Goal: Navigation & Orientation: Find specific page/section

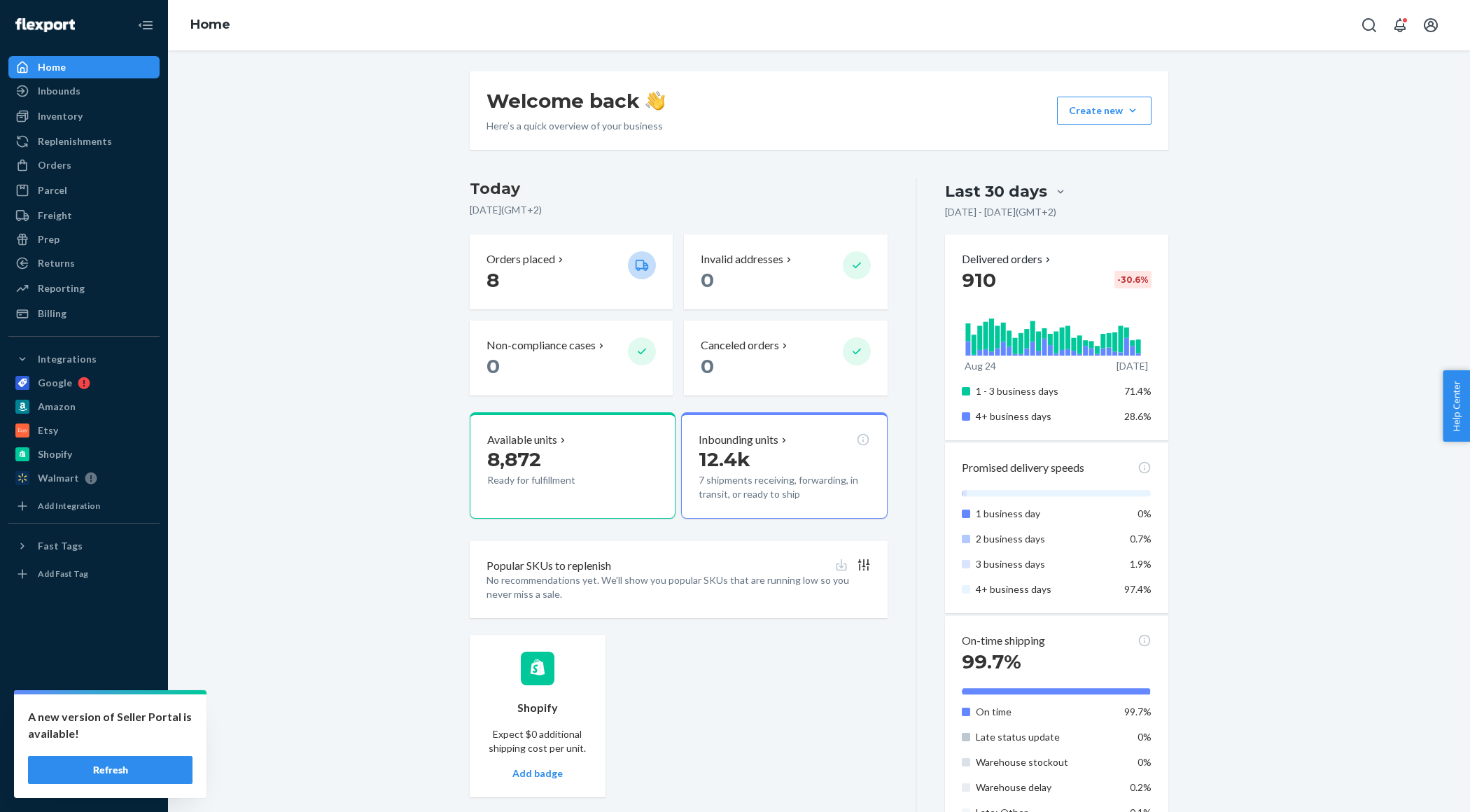
click at [119, 770] on button "Refresh" at bounding box center [110, 769] width 165 height 28
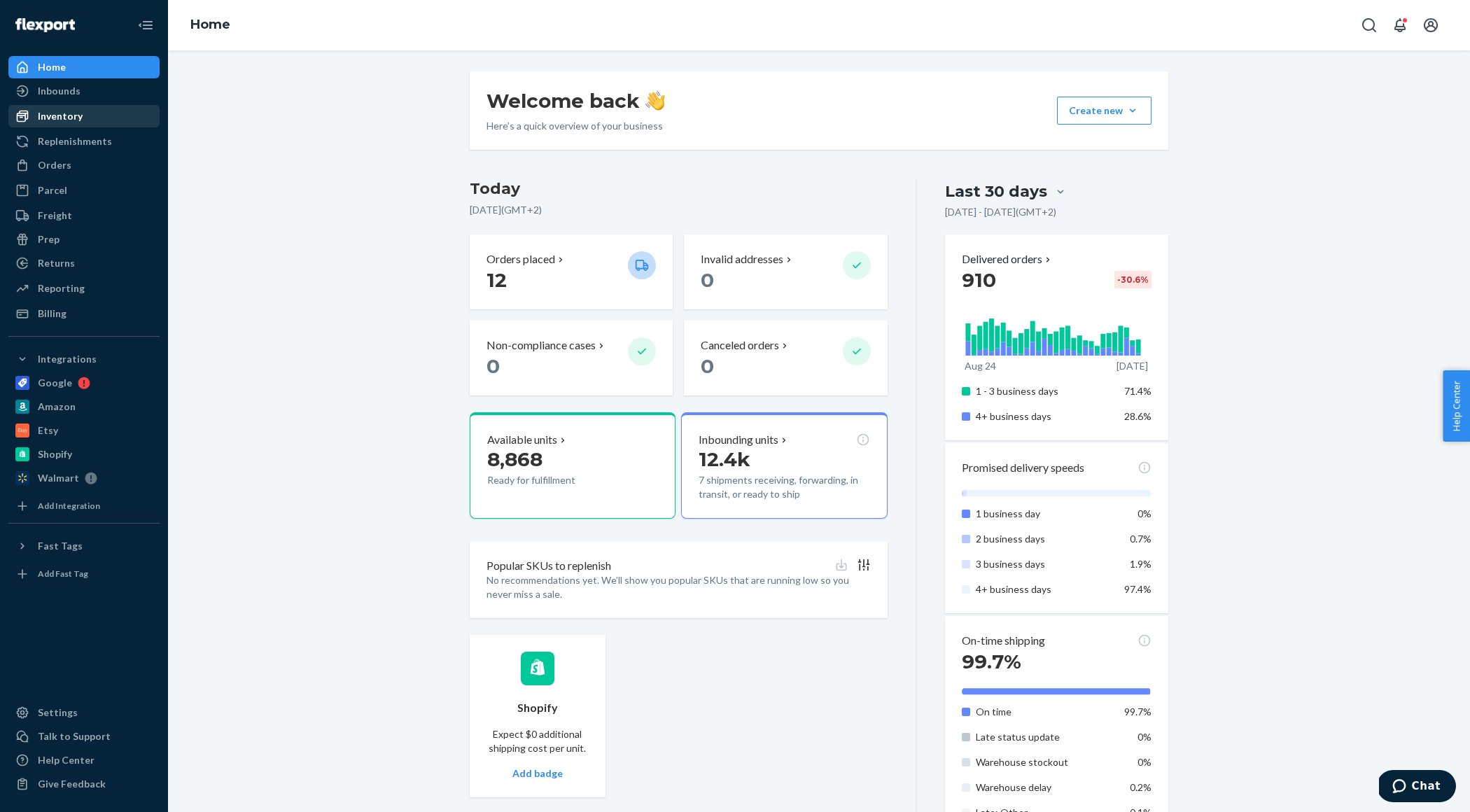
click at [56, 106] on div "Inventory" at bounding box center [84, 116] width 148 height 19
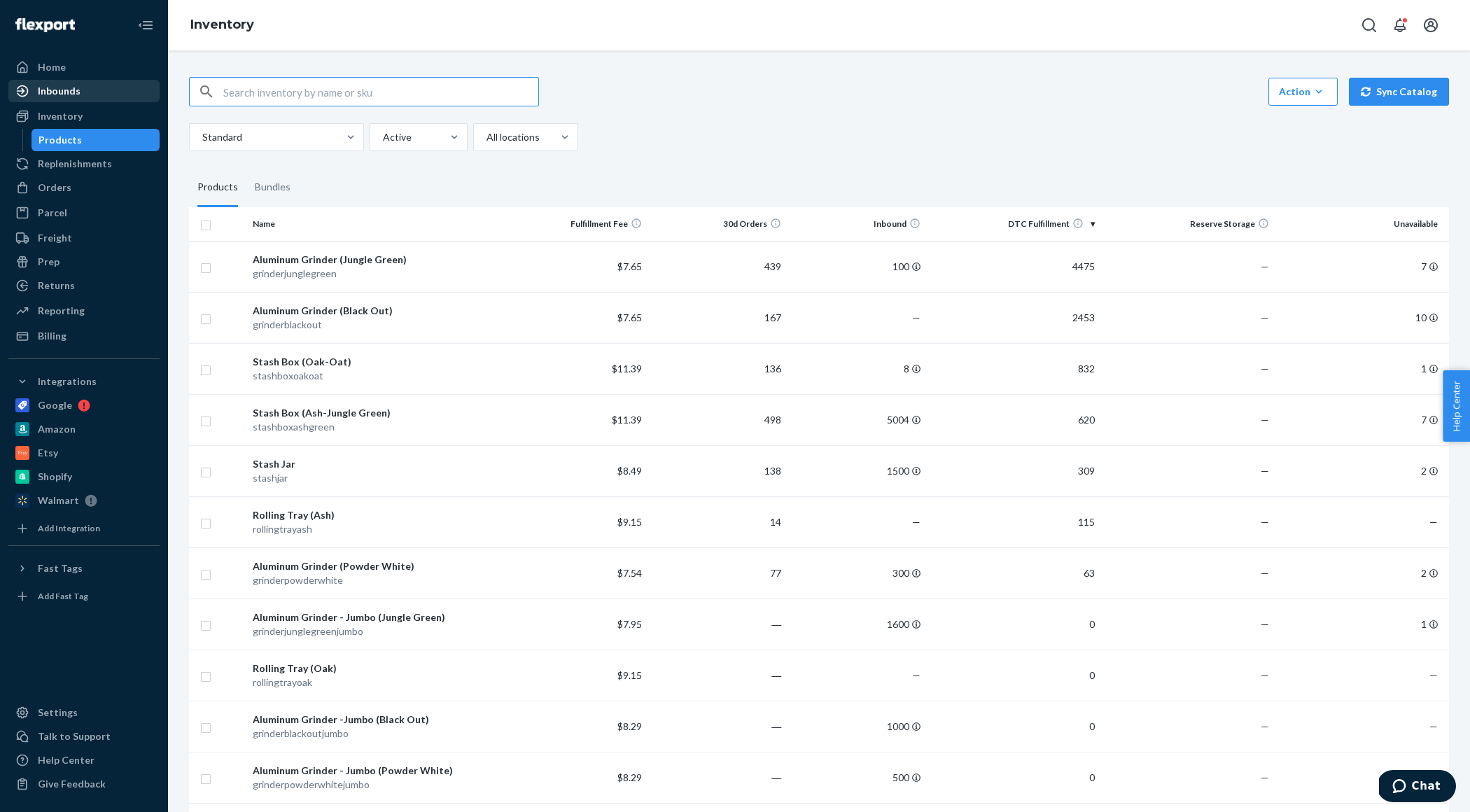
click at [79, 94] on div "Inbounds" at bounding box center [84, 91] width 148 height 19
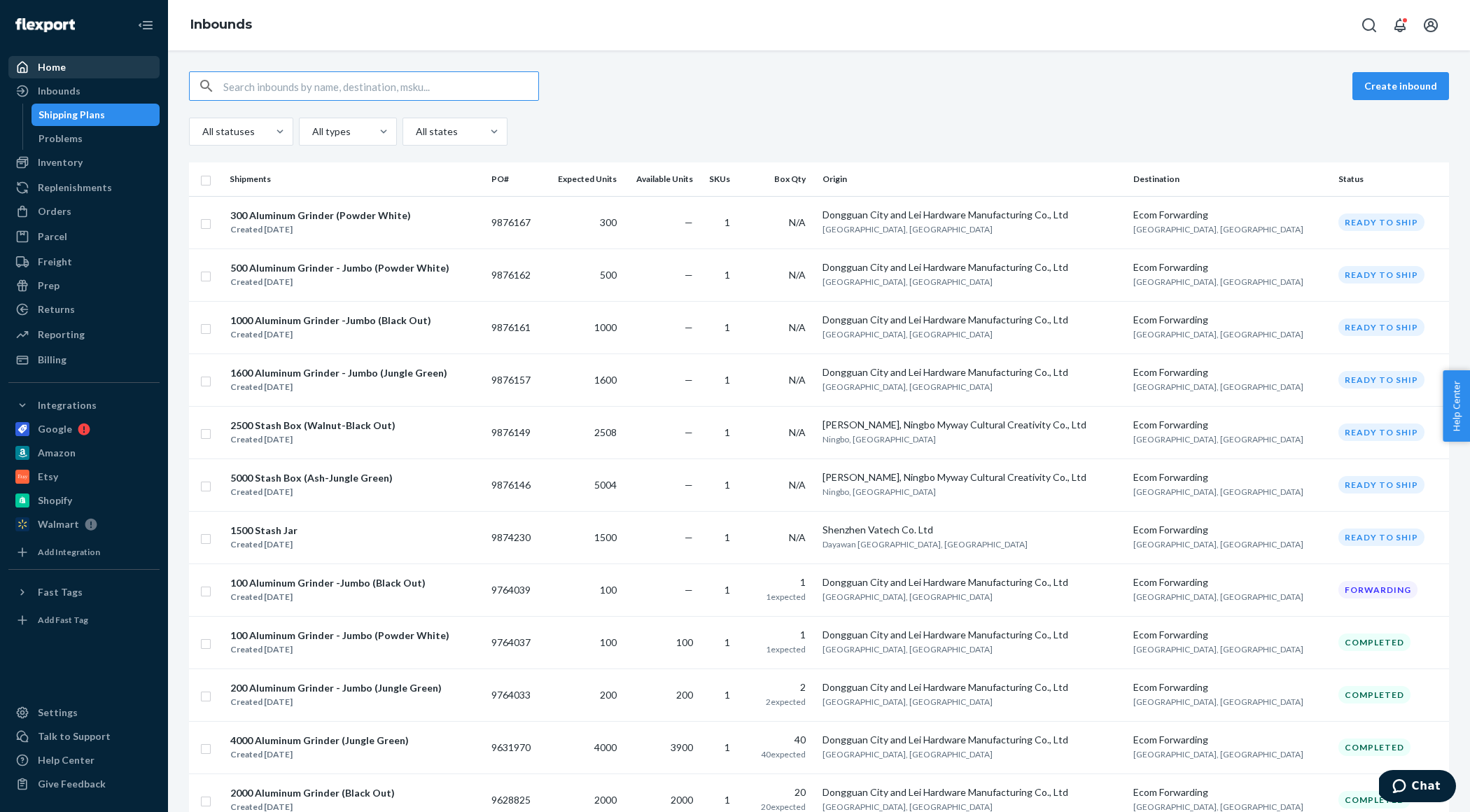
click at [59, 61] on div "Home" at bounding box center [51, 67] width 28 height 14
